Goal: Transaction & Acquisition: Purchase product/service

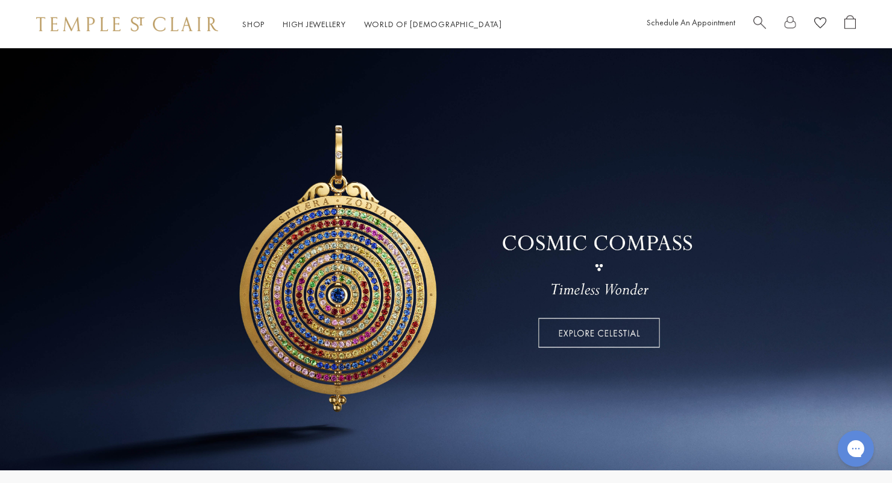
click at [258, 28] on link "Shop Shop" at bounding box center [253, 24] width 22 height 11
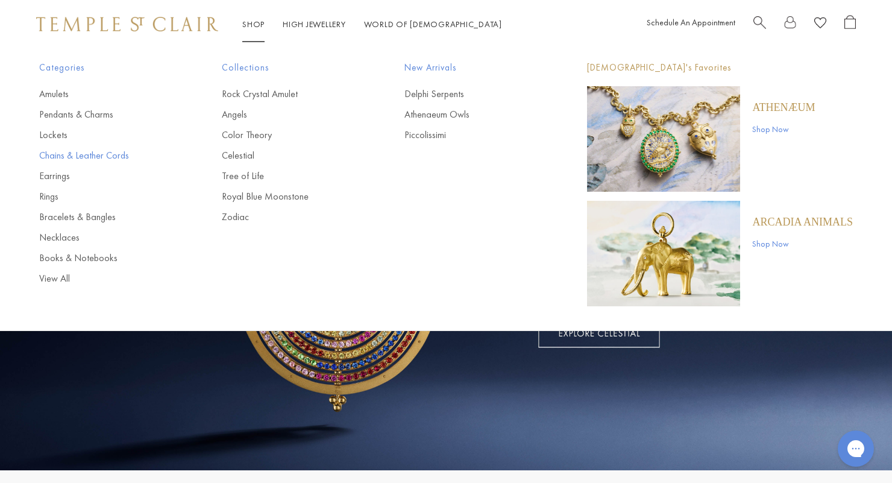
click at [67, 157] on link "Chains & Leather Cords" at bounding box center [106, 155] width 134 height 13
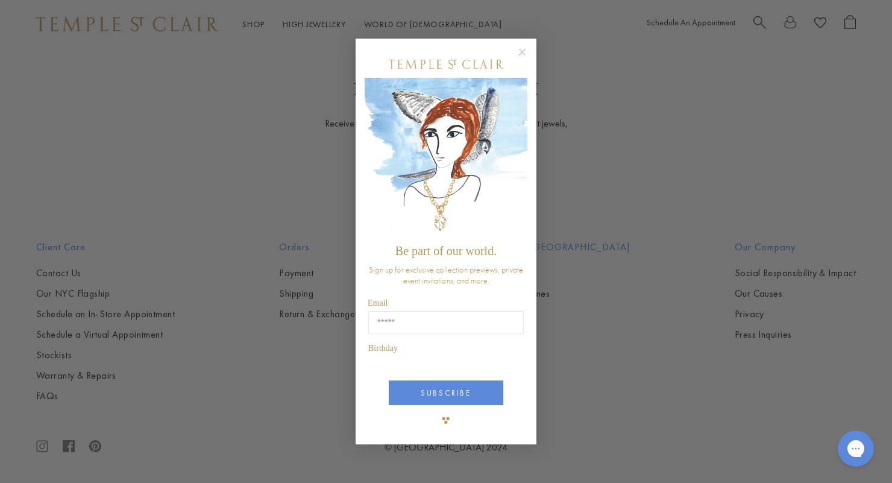
scroll to position [1168, 0]
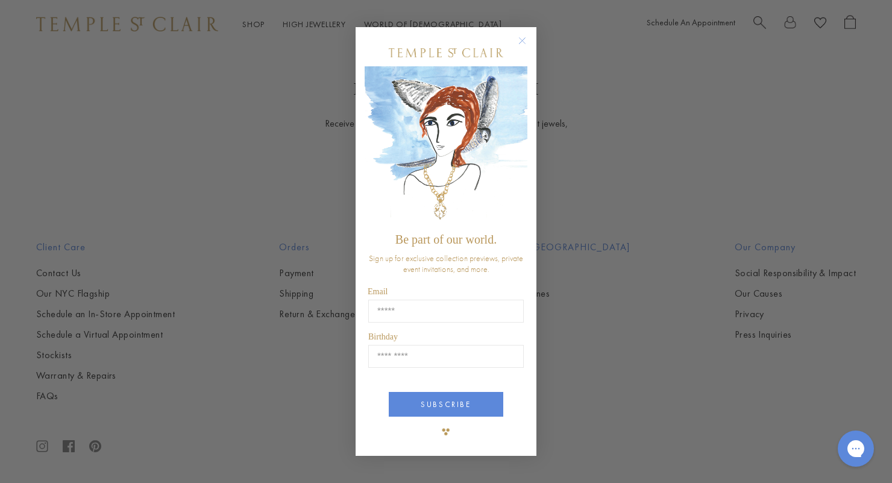
click at [520, 48] on circle "Close dialog" at bounding box center [522, 40] width 14 height 14
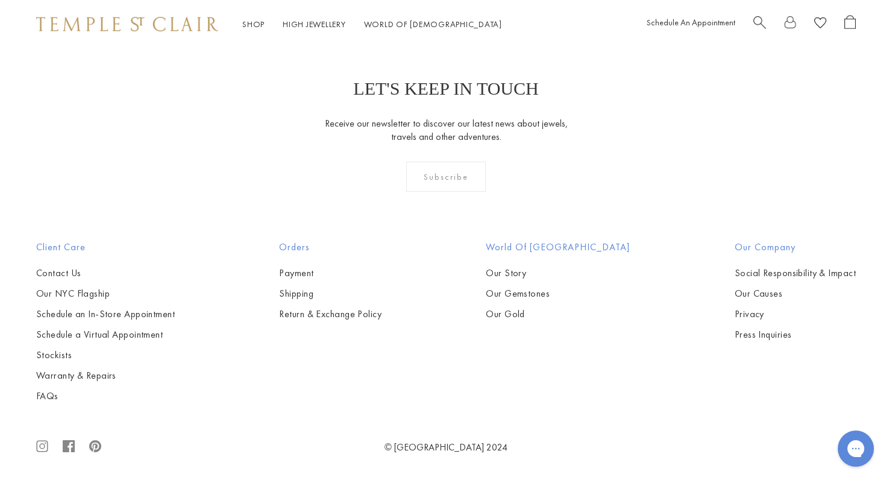
scroll to position [1121, 0]
click at [0, 0] on img at bounding box center [0, 0] width 0 height 0
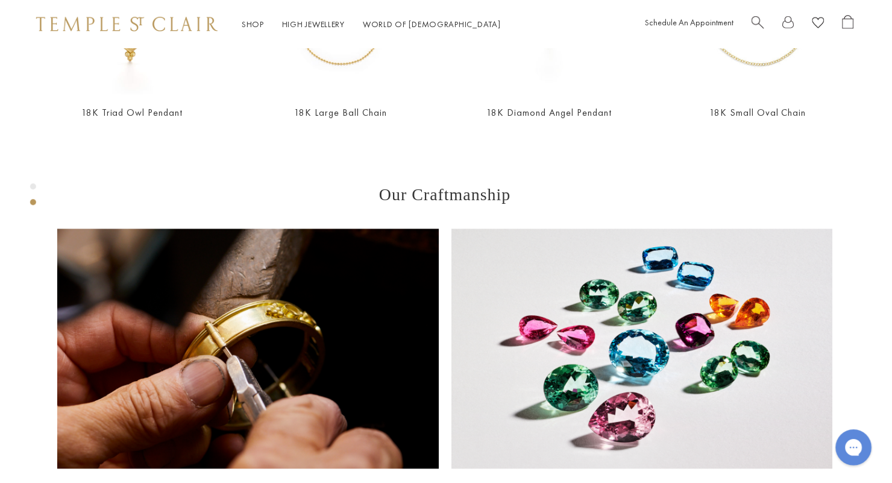
scroll to position [718, 0]
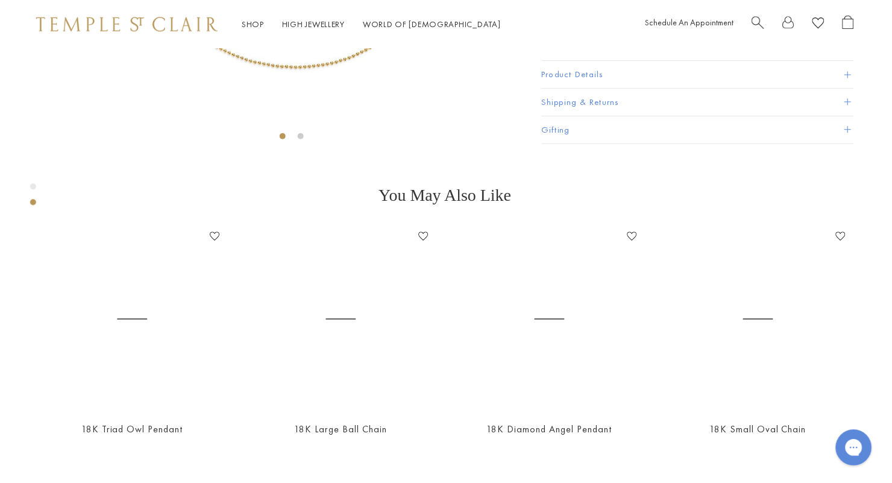
scroll to position [406, 0]
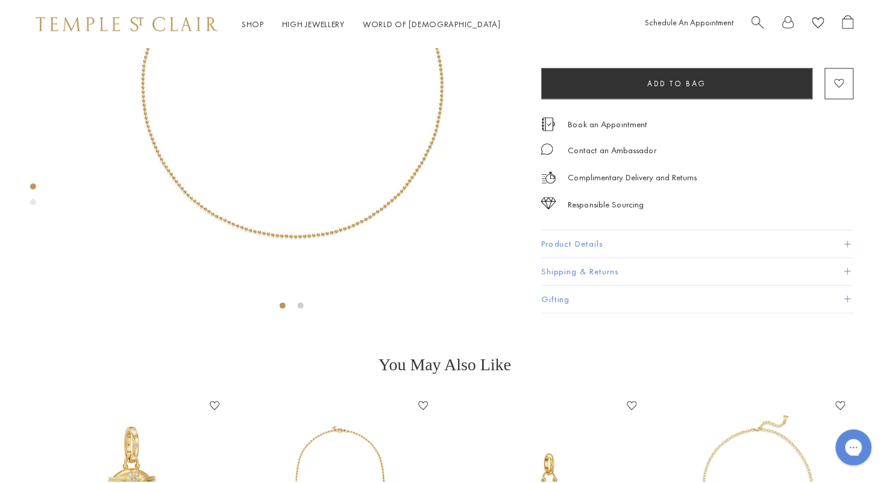
scroll to position [237, 0]
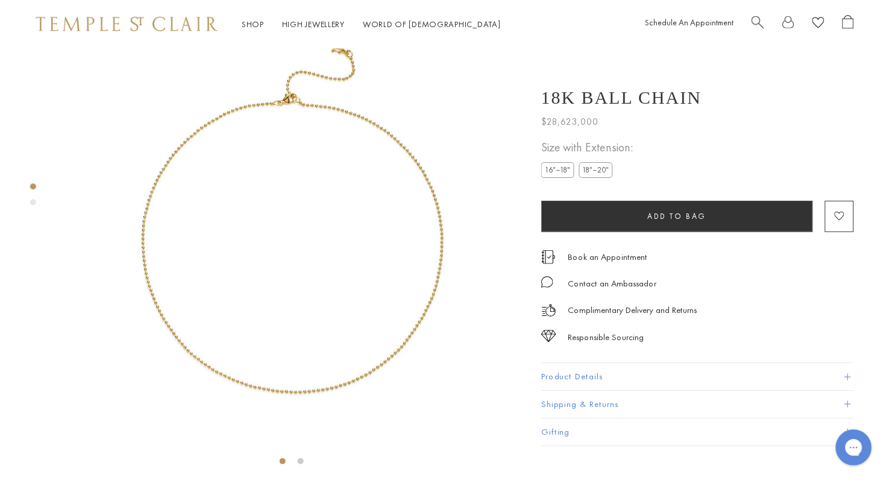
scroll to position [48, 0]
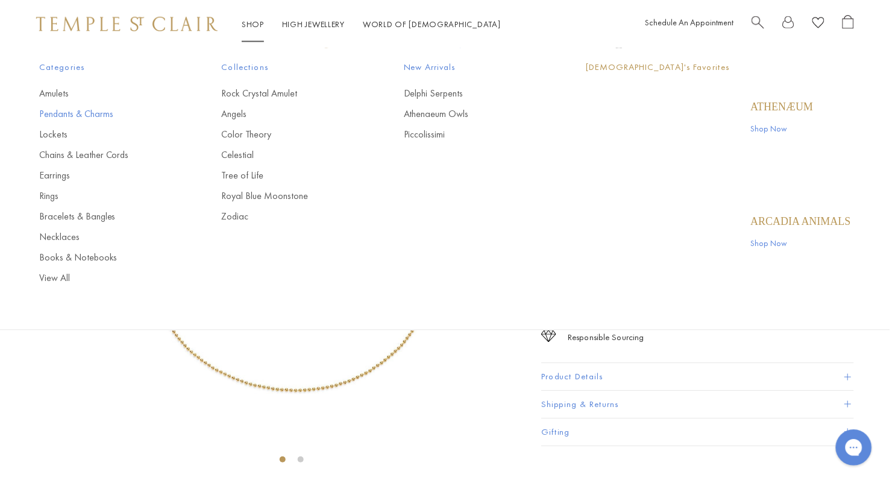
click at [96, 119] on link "Pendants & Charms" at bounding box center [106, 114] width 134 height 13
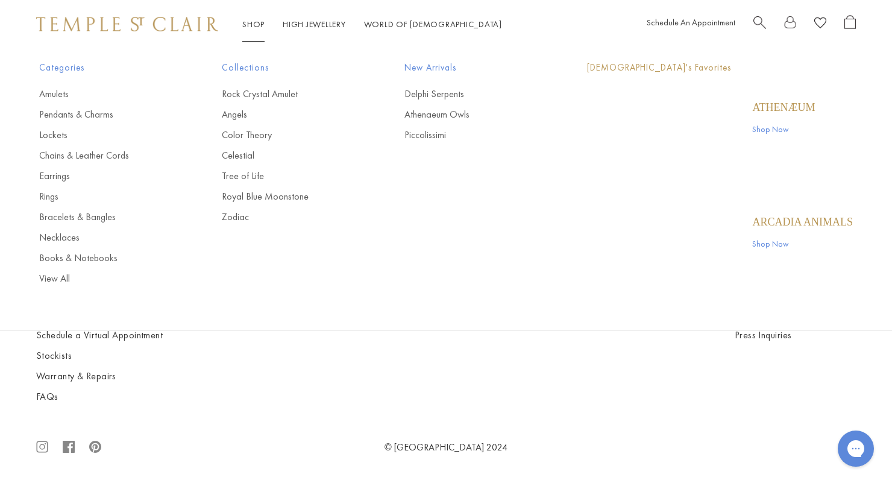
scroll to position [4643, 0]
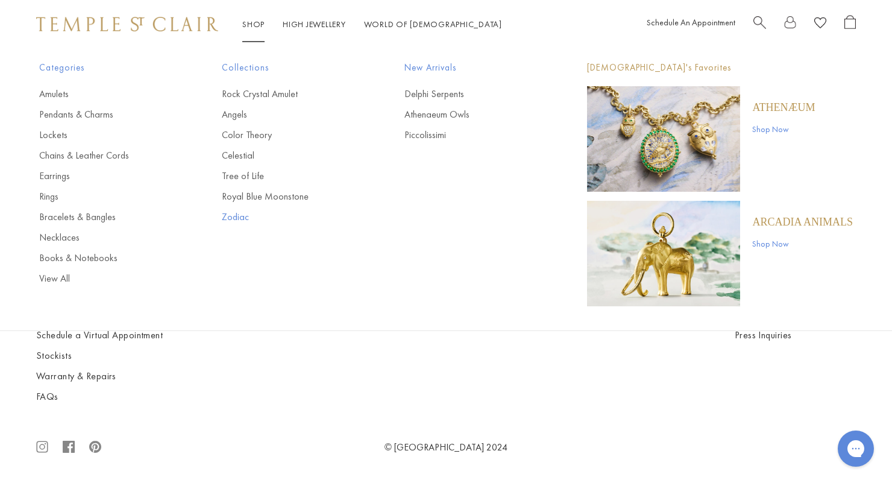
click at [230, 221] on link "Zodiac" at bounding box center [289, 216] width 134 height 13
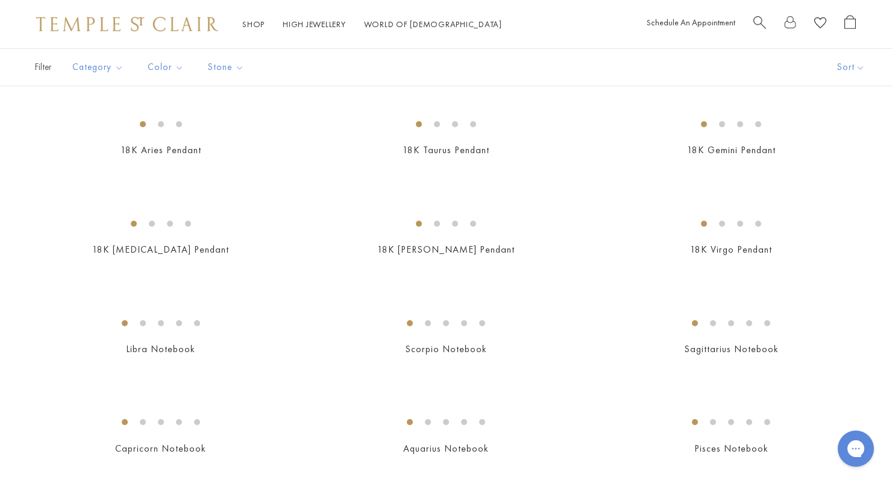
scroll to position [480, 0]
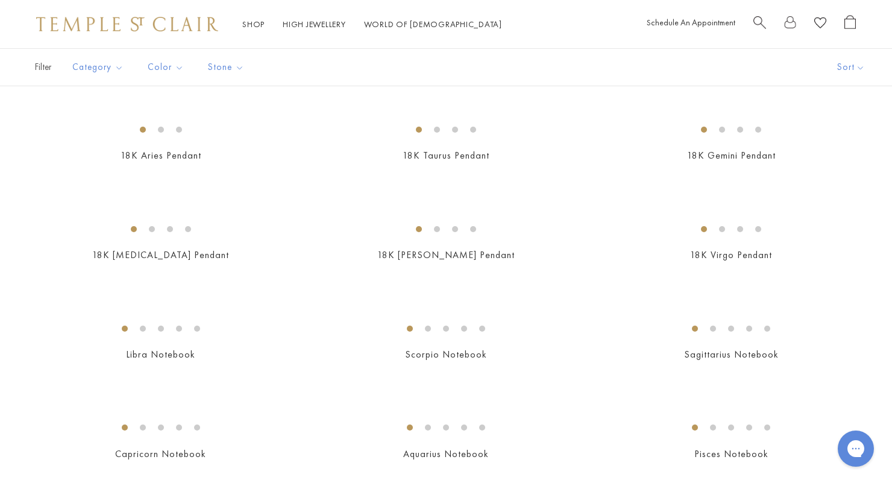
scroll to position [509, 0]
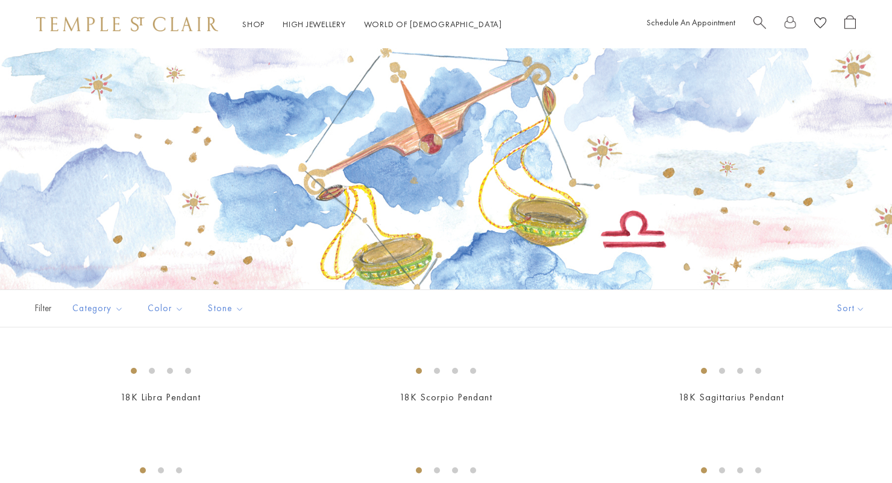
click at [761, 18] on span "Search" at bounding box center [759, 21] width 13 height 13
click at [755, 23] on span "Search" at bounding box center [759, 21] width 13 height 13
click at [257, 24] on link "Shop Shop" at bounding box center [253, 24] width 22 height 11
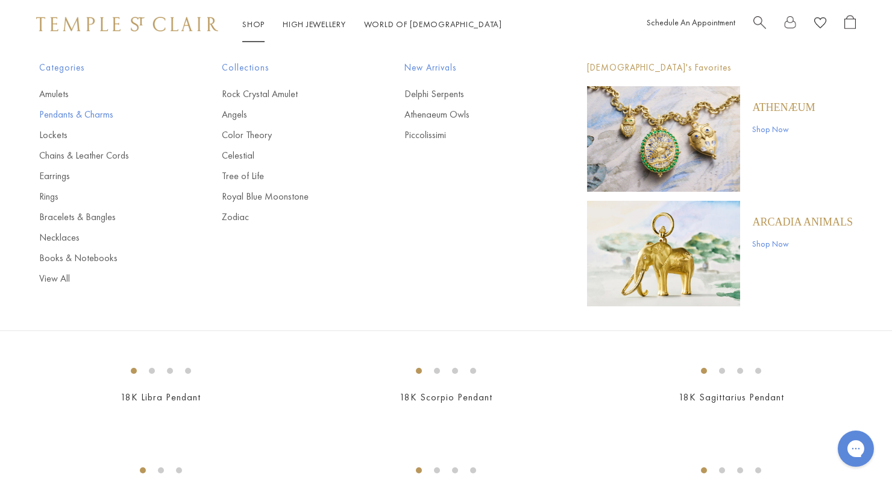
click at [94, 114] on link "Pendants & Charms" at bounding box center [106, 114] width 134 height 13
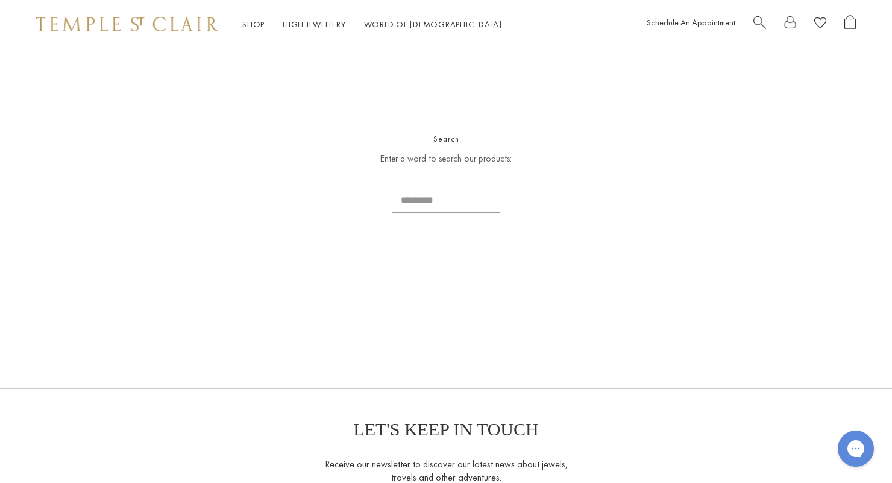
click at [465, 207] on input "Search..." at bounding box center [446, 199] width 108 height 25
type input "*****"
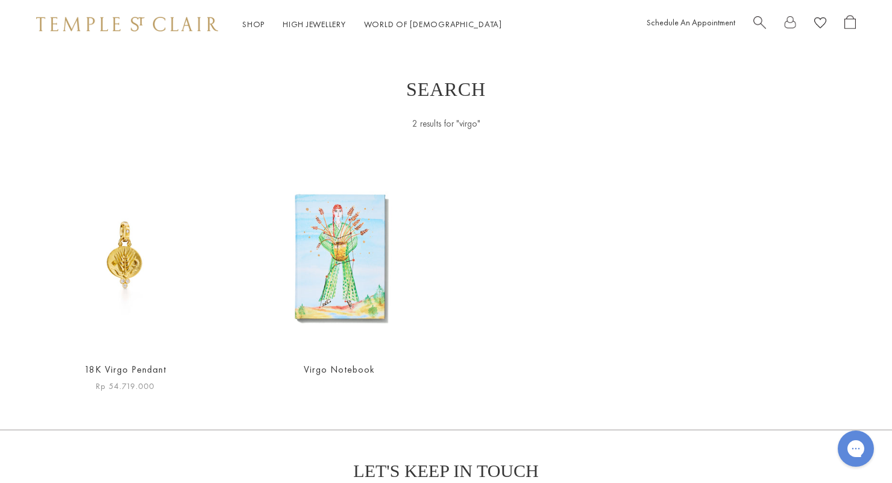
click at [113, 262] on img at bounding box center [125, 256] width 190 height 190
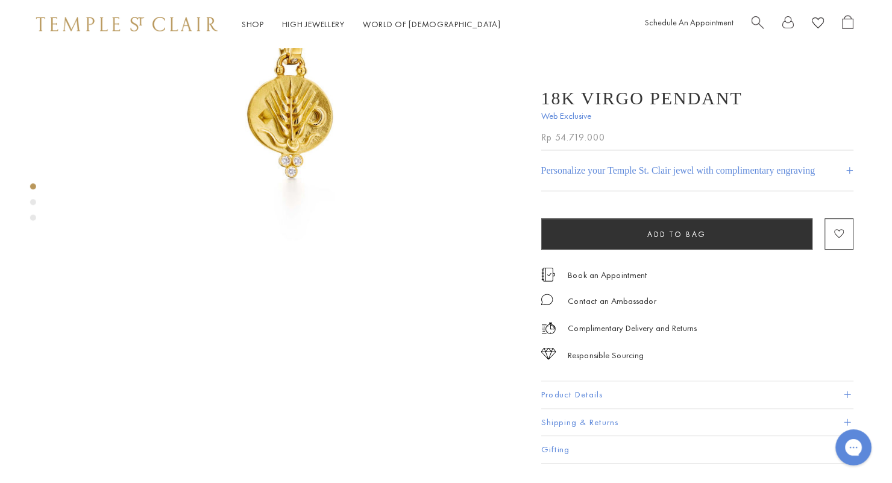
scroll to position [232, 0]
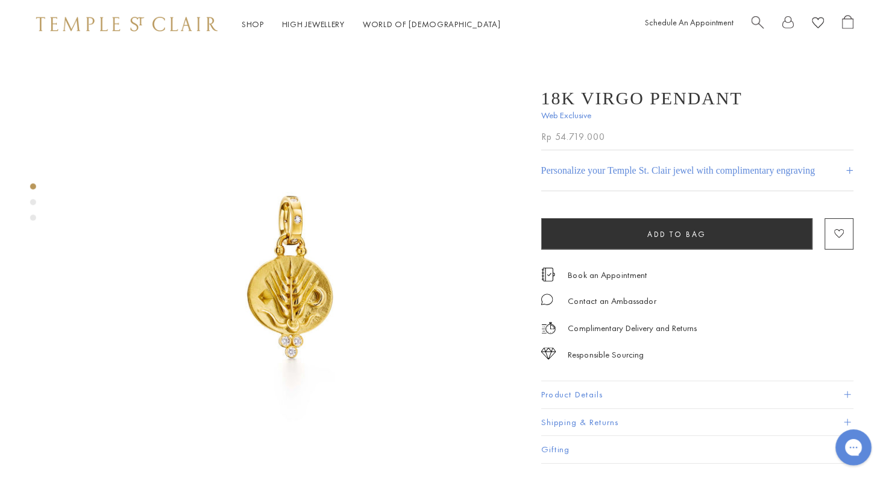
click at [817, 177] on h4 "Personalize your Temple St. Clair jewel with complimentary engraving" at bounding box center [679, 171] width 275 height 14
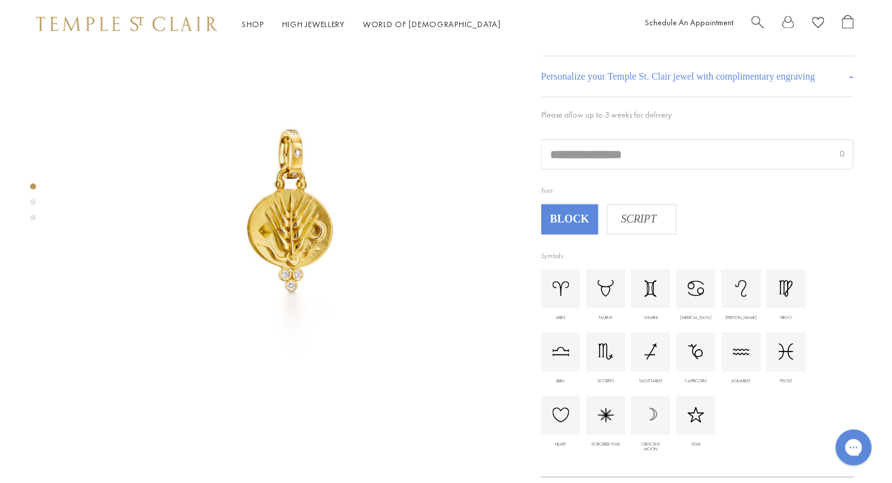
scroll to position [83, 0]
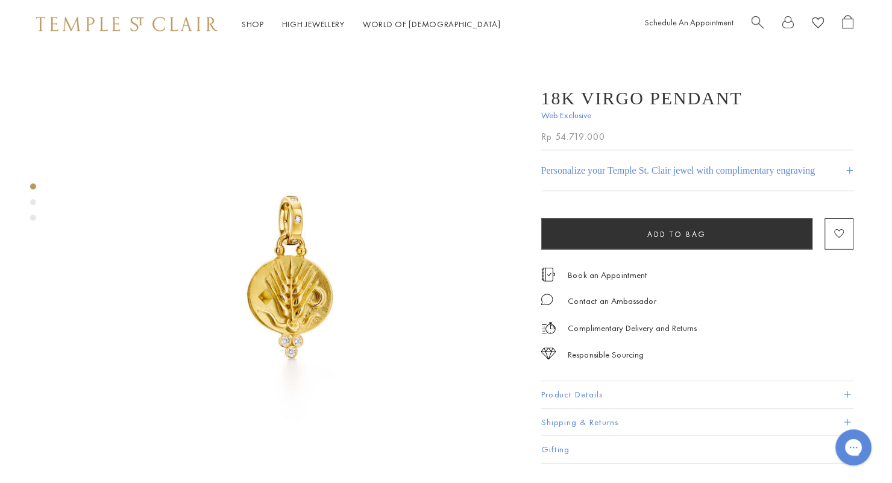
click at [817, 178] on h4 "Personalize your Temple St. Clair jewel with complimentary engraving" at bounding box center [679, 171] width 275 height 14
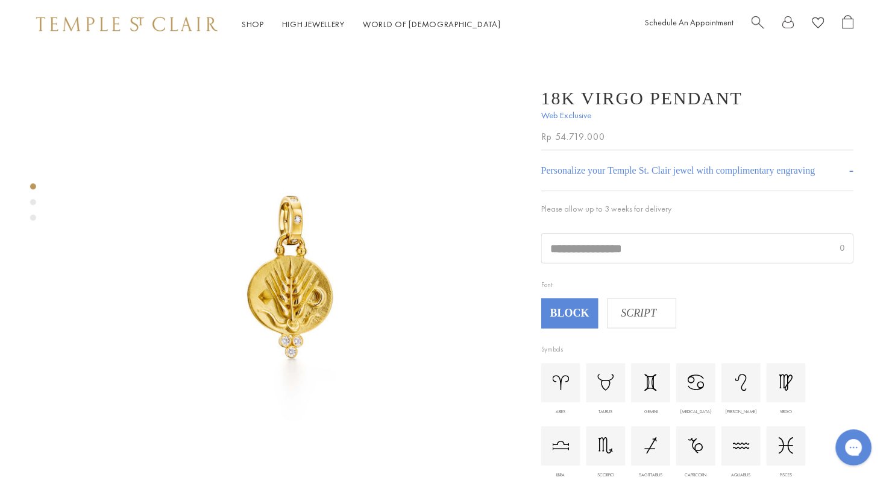
click at [656, 321] on span "SCRIPT" at bounding box center [640, 314] width 62 height 18
click at [741, 255] on input "text" at bounding box center [699, 248] width 312 height 29
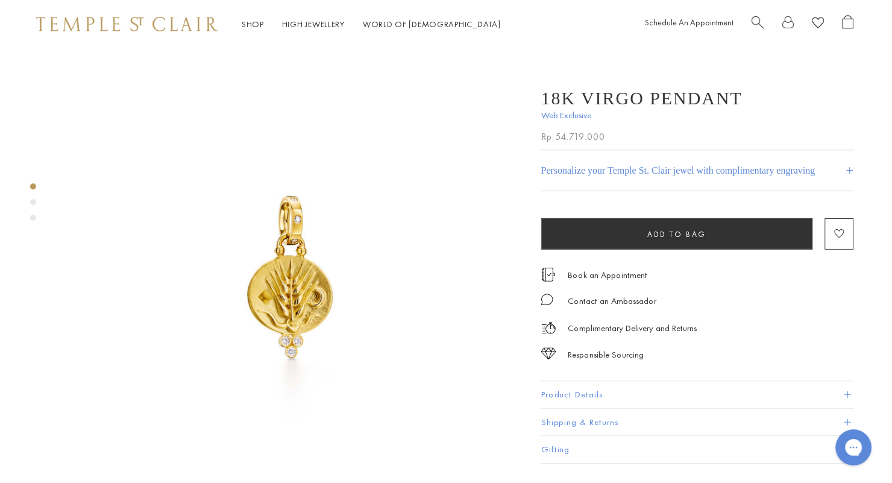
click at [817, 178] on h4 "Personalize your Temple St. Clair jewel with complimentary engraving" at bounding box center [679, 171] width 275 height 14
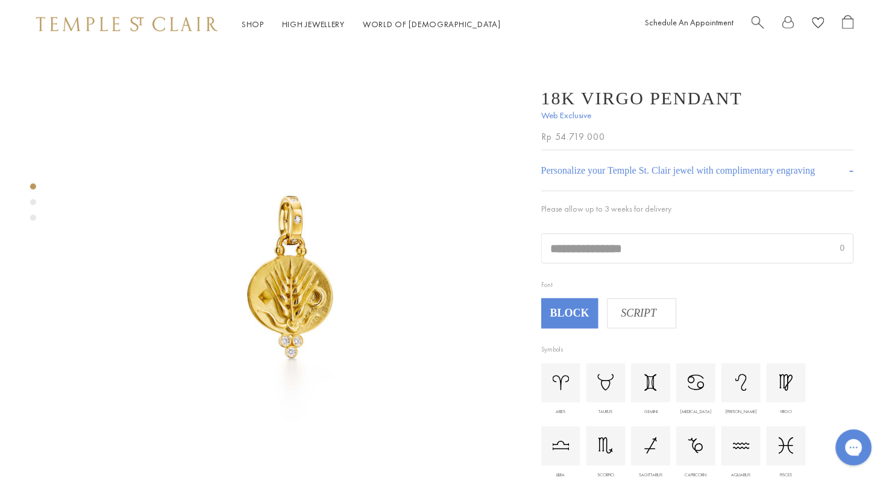
click at [741, 259] on input "text" at bounding box center [699, 248] width 312 height 29
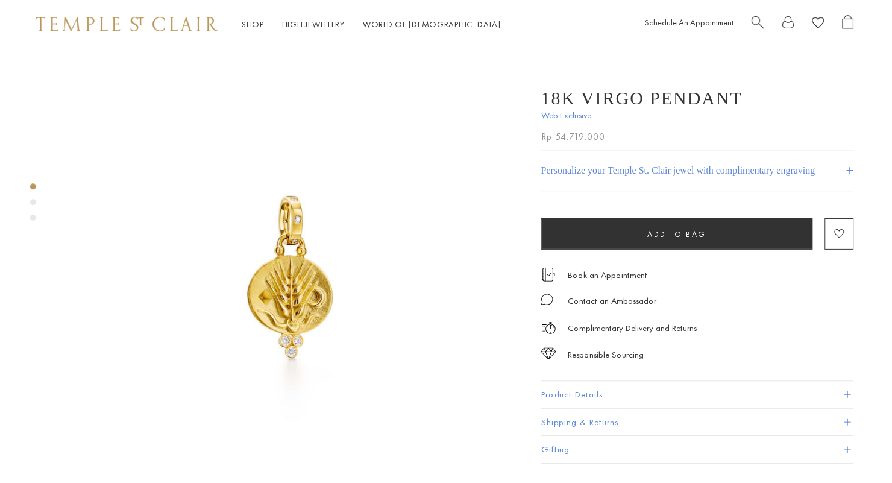
click at [848, 178] on h4 "+" at bounding box center [852, 171] width 8 height 22
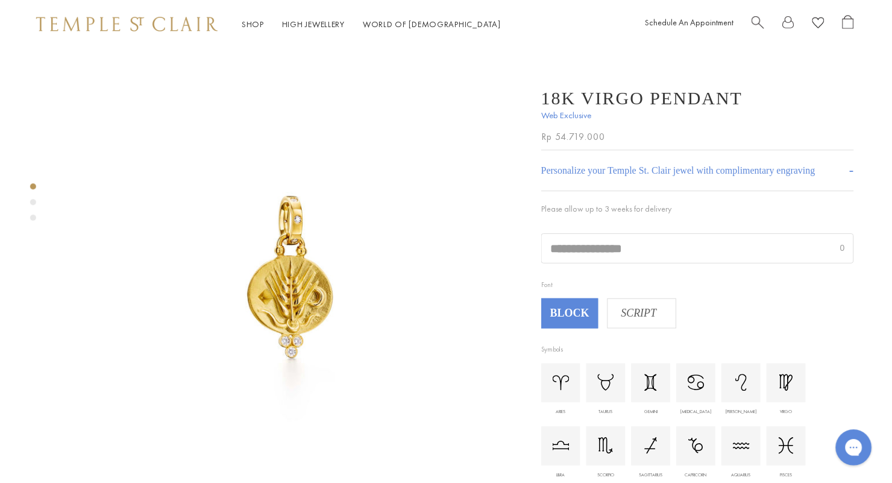
click at [776, 255] on input "text" at bounding box center [699, 248] width 312 height 29
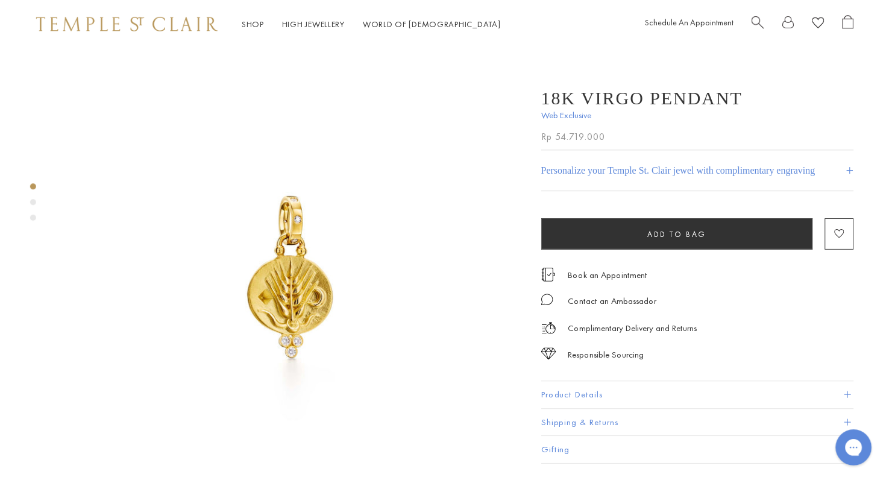
click at [850, 169] on h4 "+" at bounding box center [852, 171] width 8 height 22
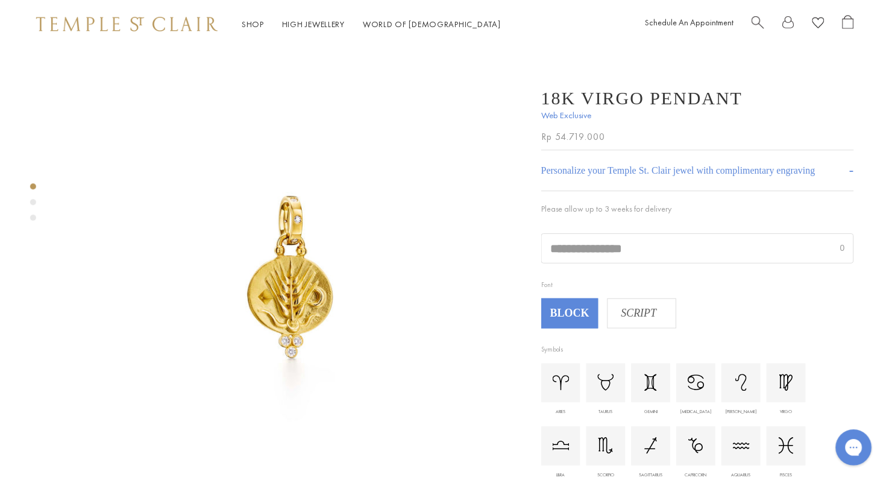
click at [794, 392] on img at bounding box center [788, 383] width 14 height 17
click at [792, 392] on img at bounding box center [788, 383] width 14 height 17
type input "**********"
click at [770, 256] on input "**********" at bounding box center [699, 248] width 312 height 29
